Goal: Use online tool/utility

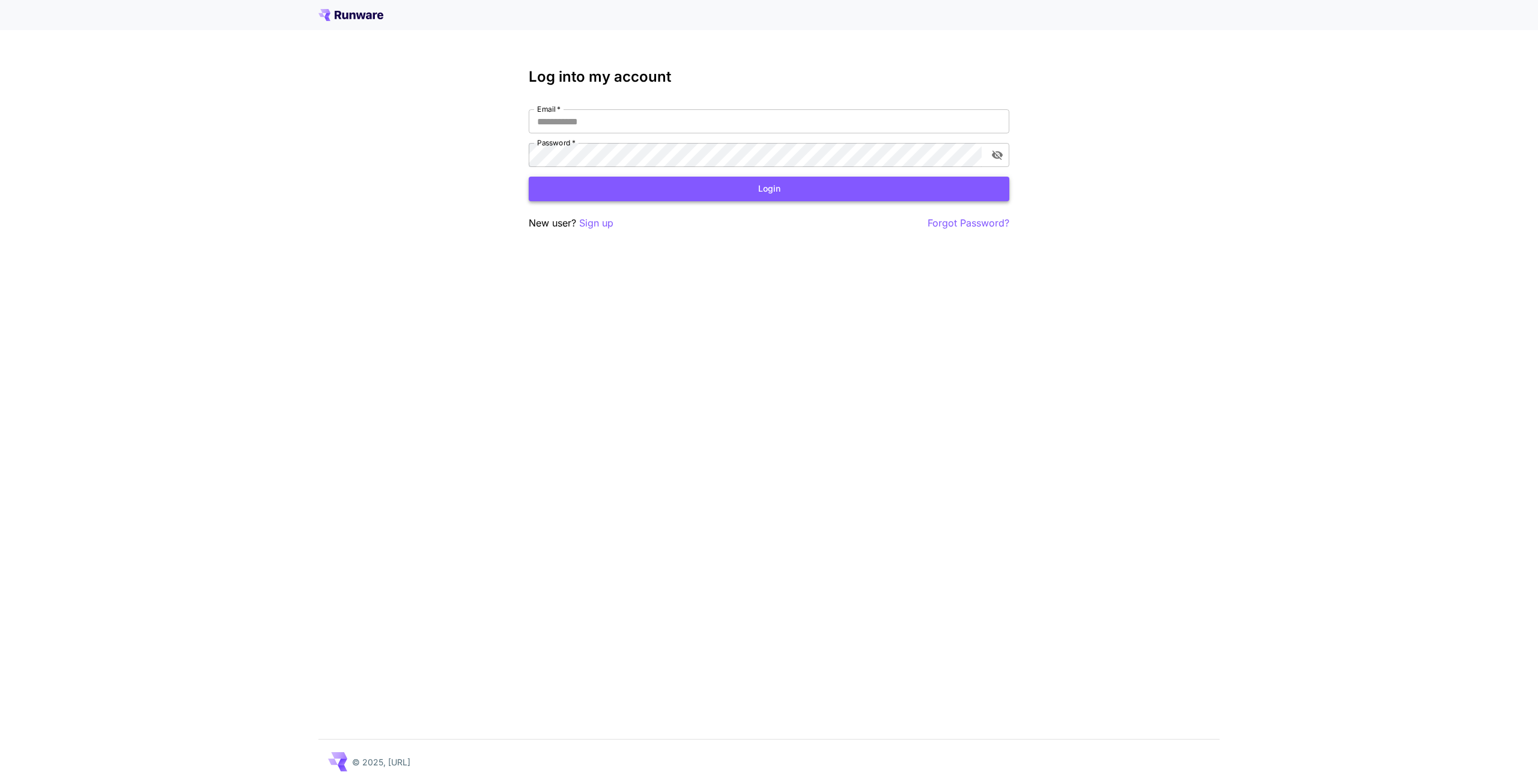
type input "**********"
click at [626, 197] on button "Login" at bounding box center [768, 189] width 480 height 25
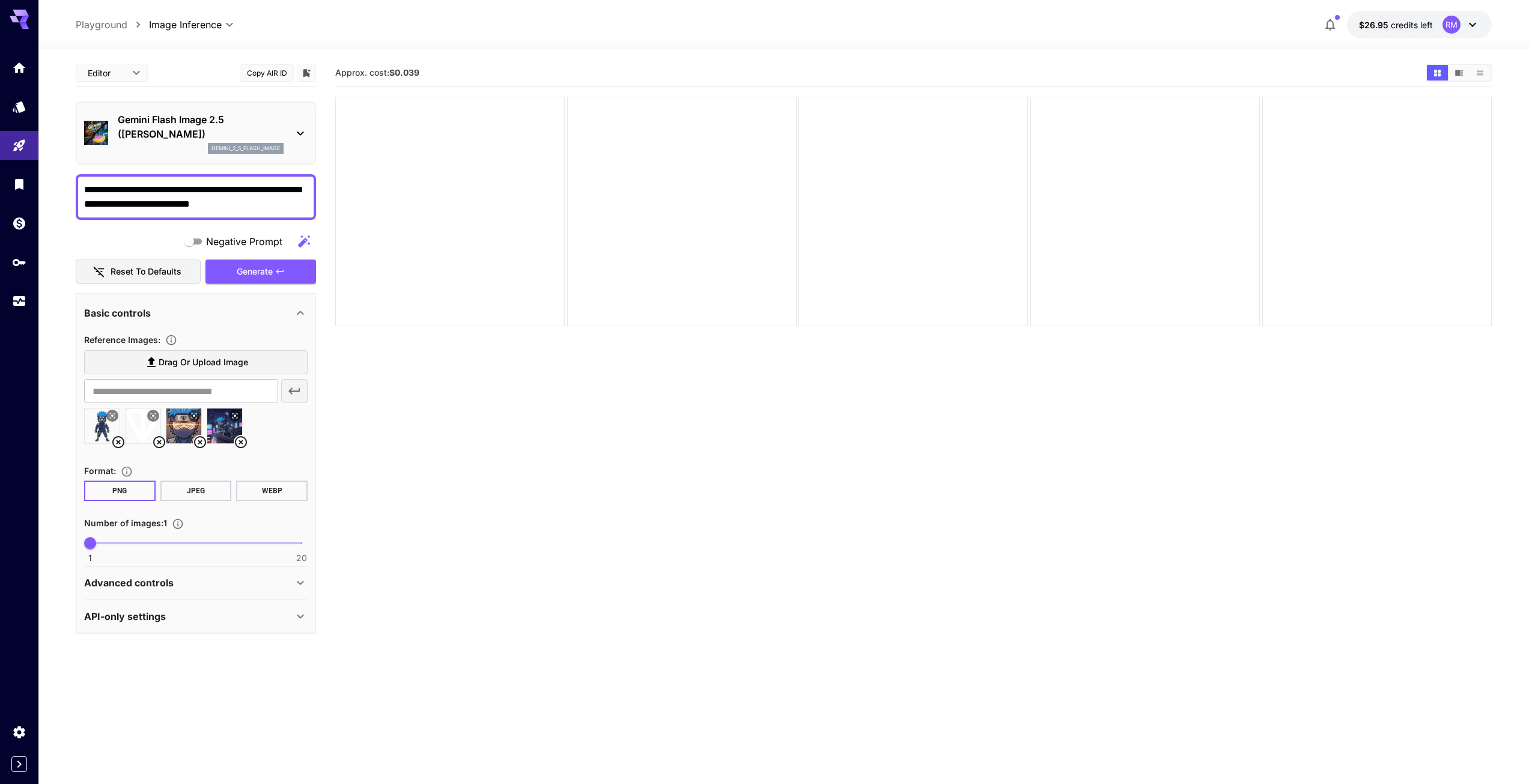
click at [120, 441] on icon at bounding box center [118, 442] width 12 height 12
